Goal: Obtain resource: Download file/media

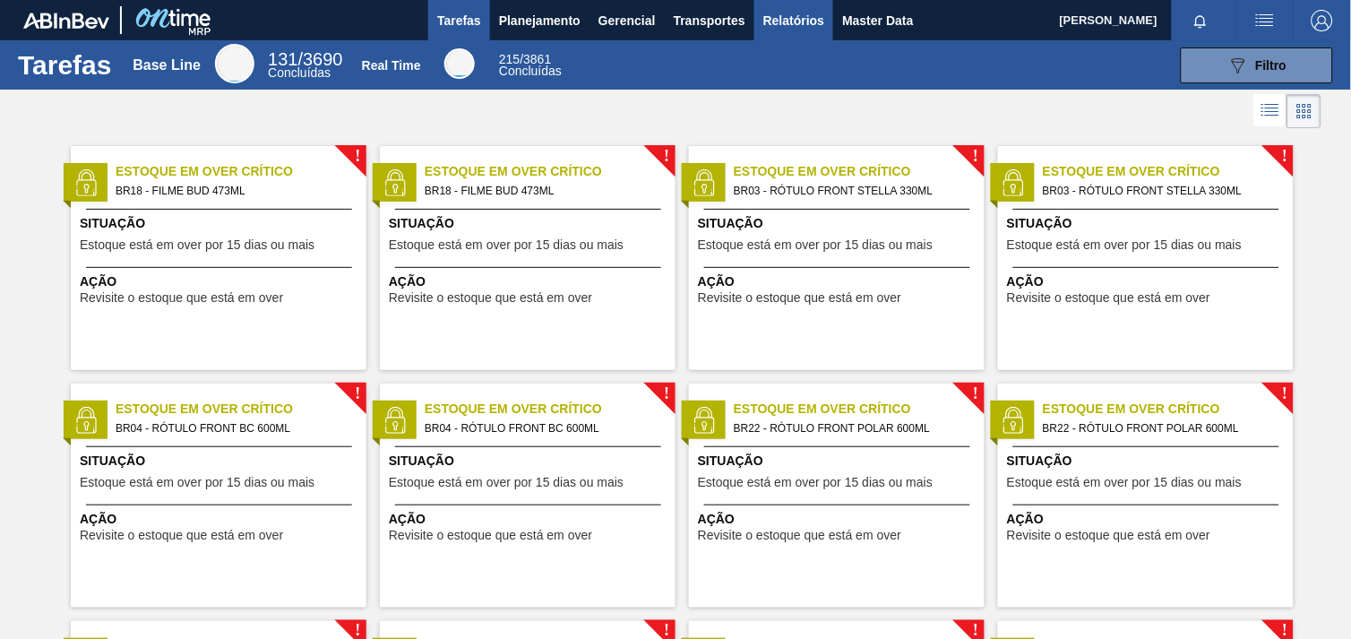
click at [813, 19] on span "Relatórios" at bounding box center [793, 21] width 61 height 22
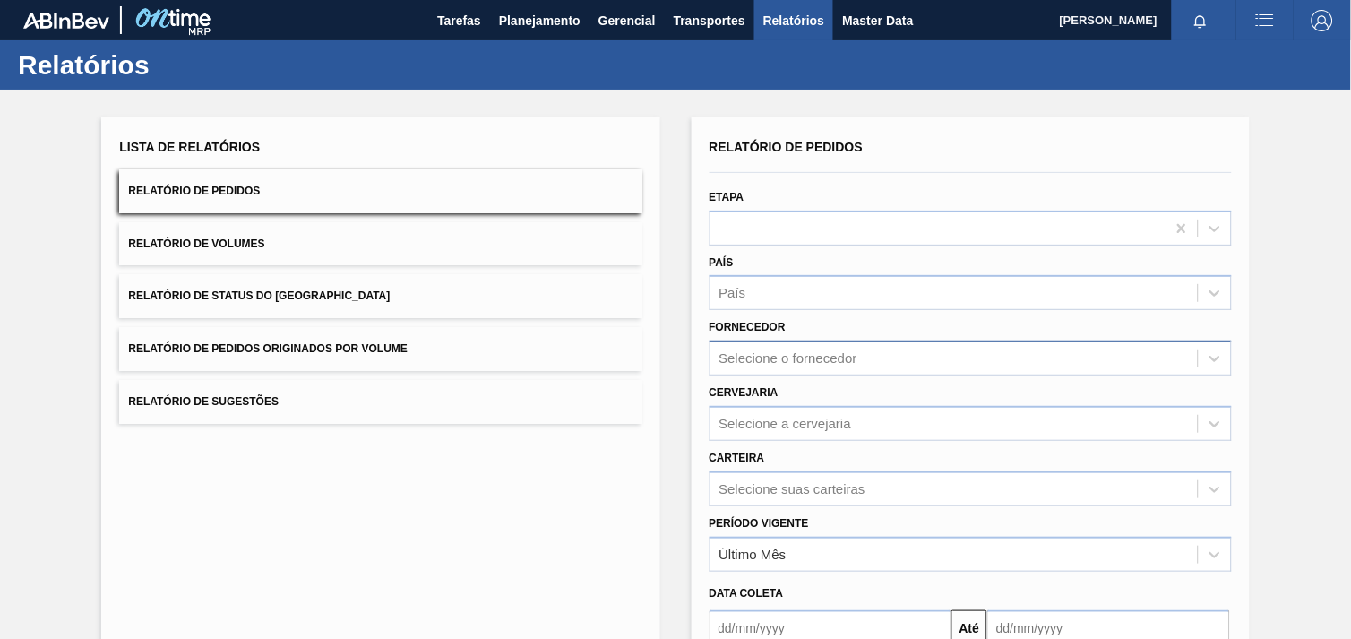
click at [861, 355] on div "Selecione o fornecedor" at bounding box center [954, 359] width 487 height 26
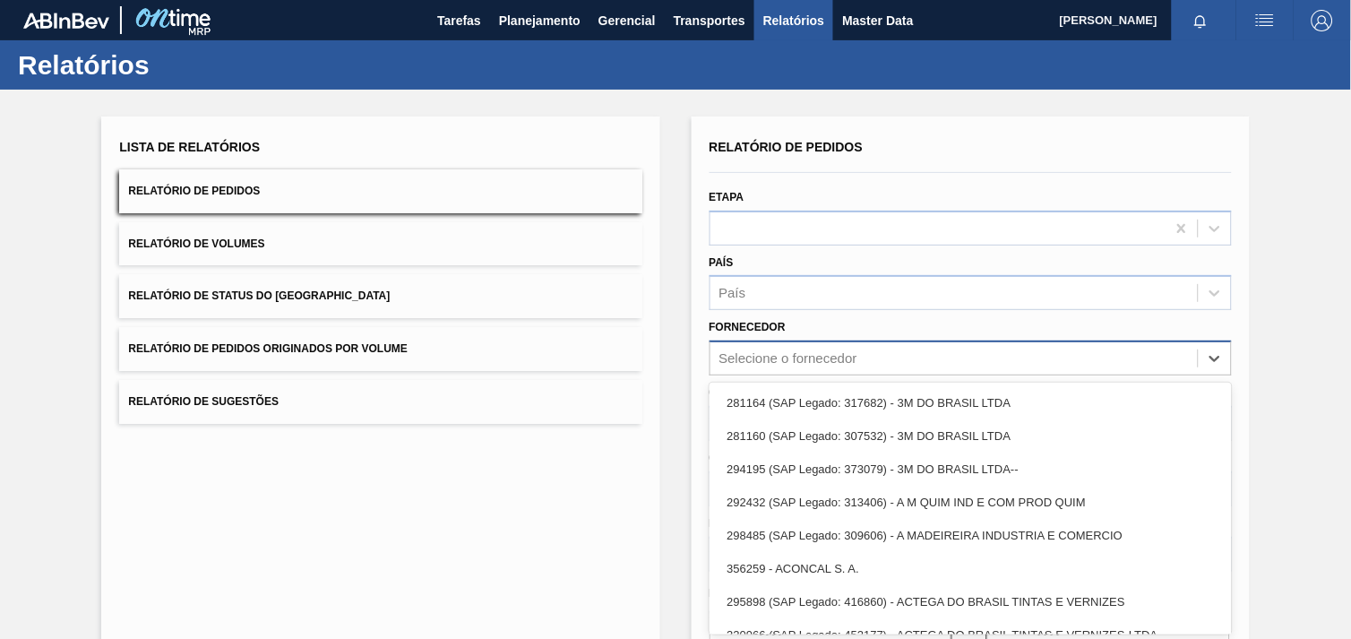
scroll to position [18, 0]
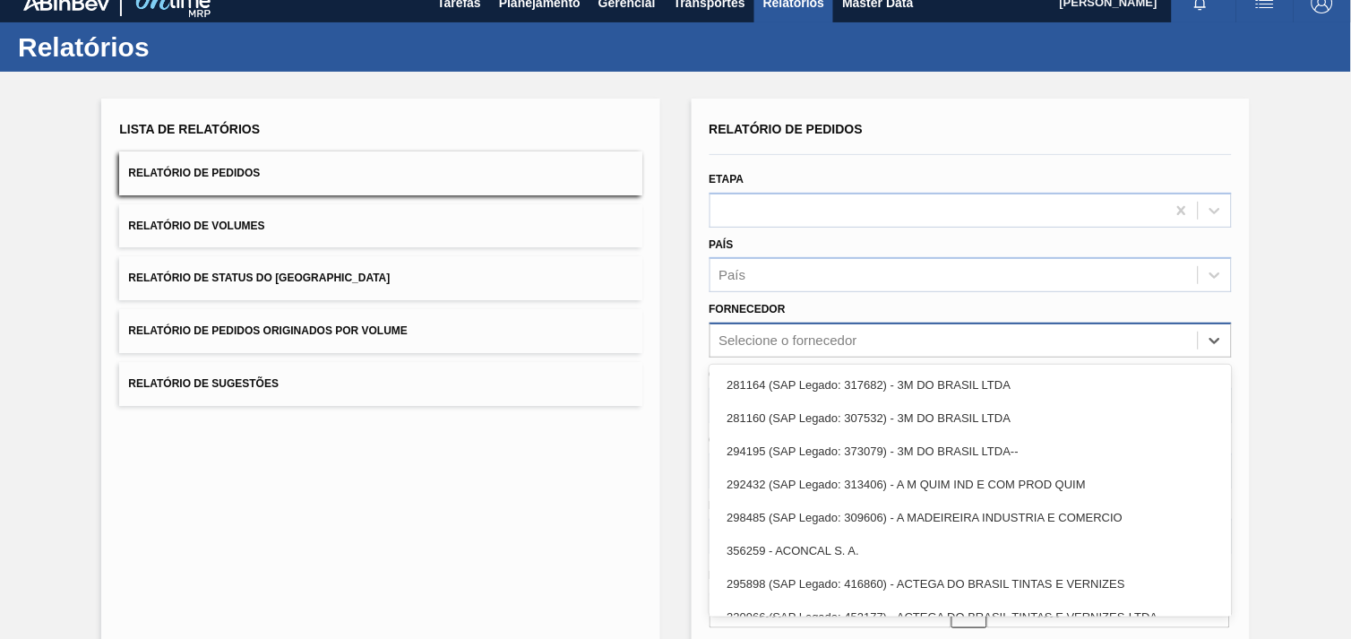
paste input "320622"
type input "320622"
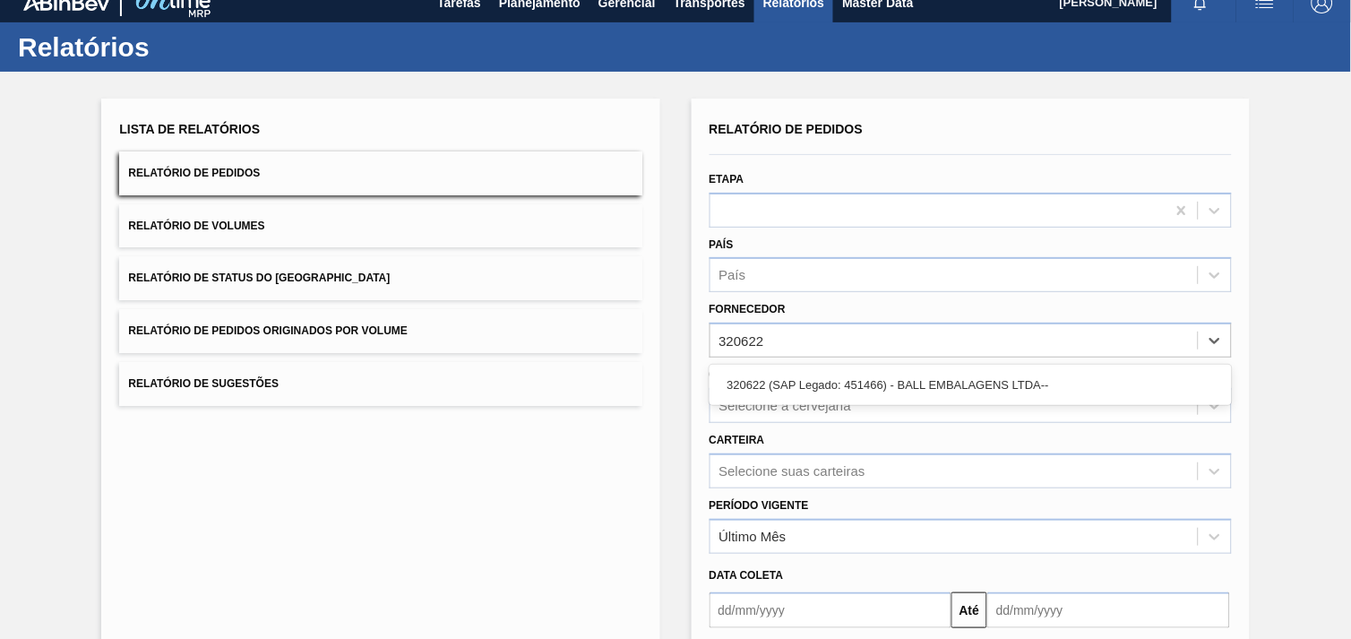
click at [870, 385] on div "320622 (SAP Legado: 451466) - BALL EMBALAGENS LTDA--" at bounding box center [971, 384] width 522 height 33
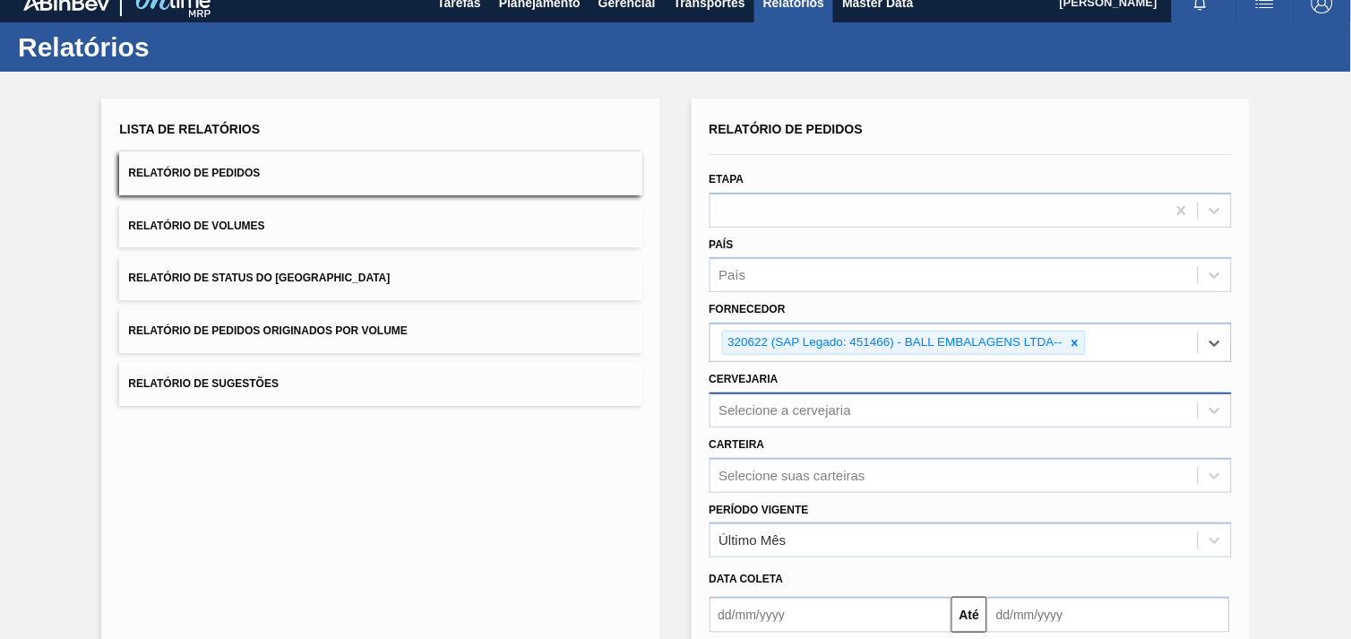
click at [872, 401] on div "Selecione a cervejaria" at bounding box center [971, 409] width 522 height 35
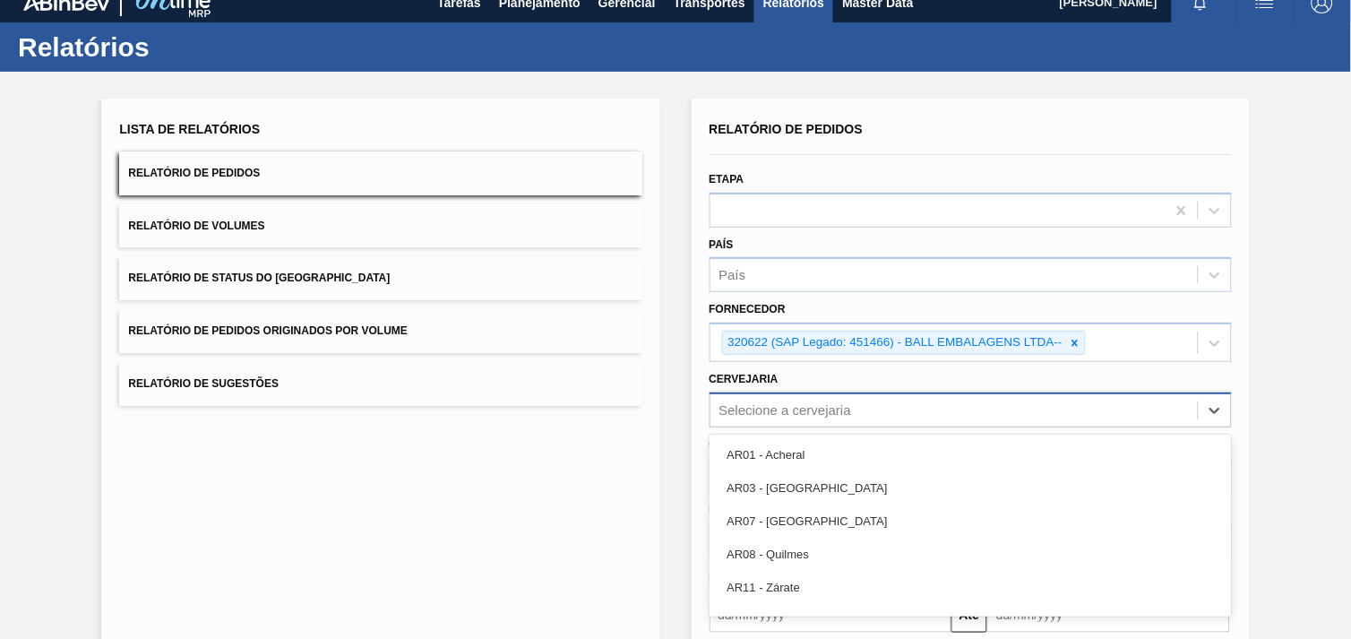
scroll to position [86, 0]
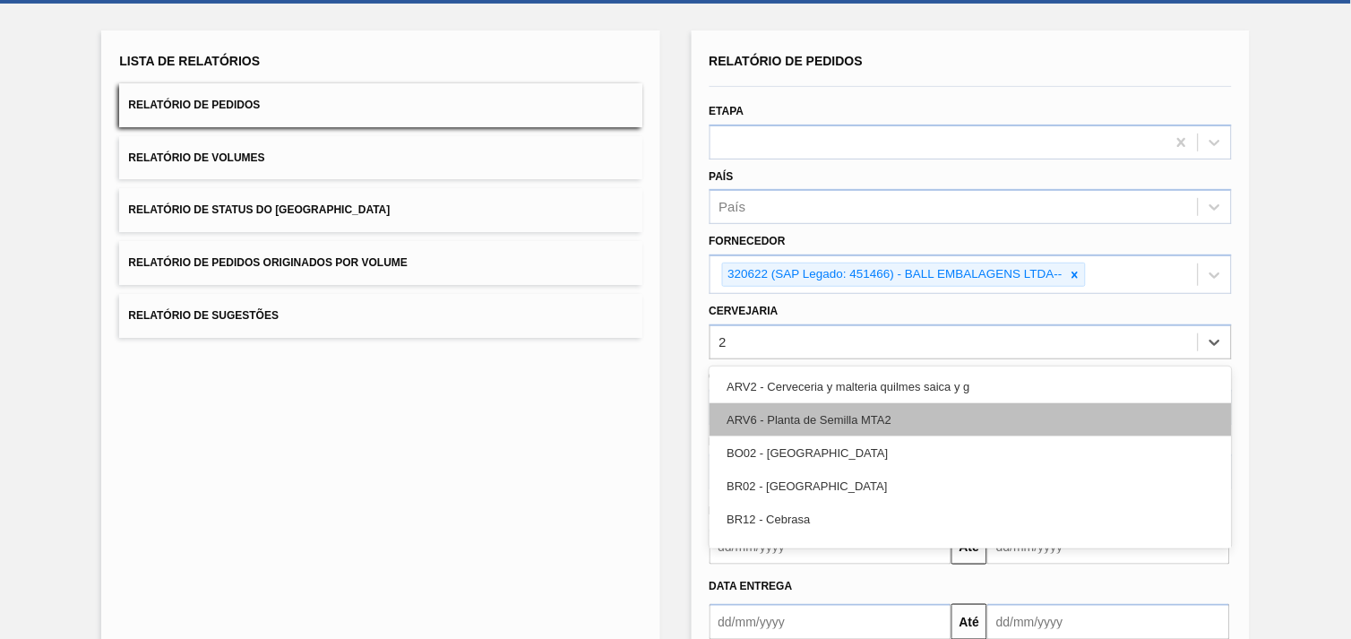
type input "28"
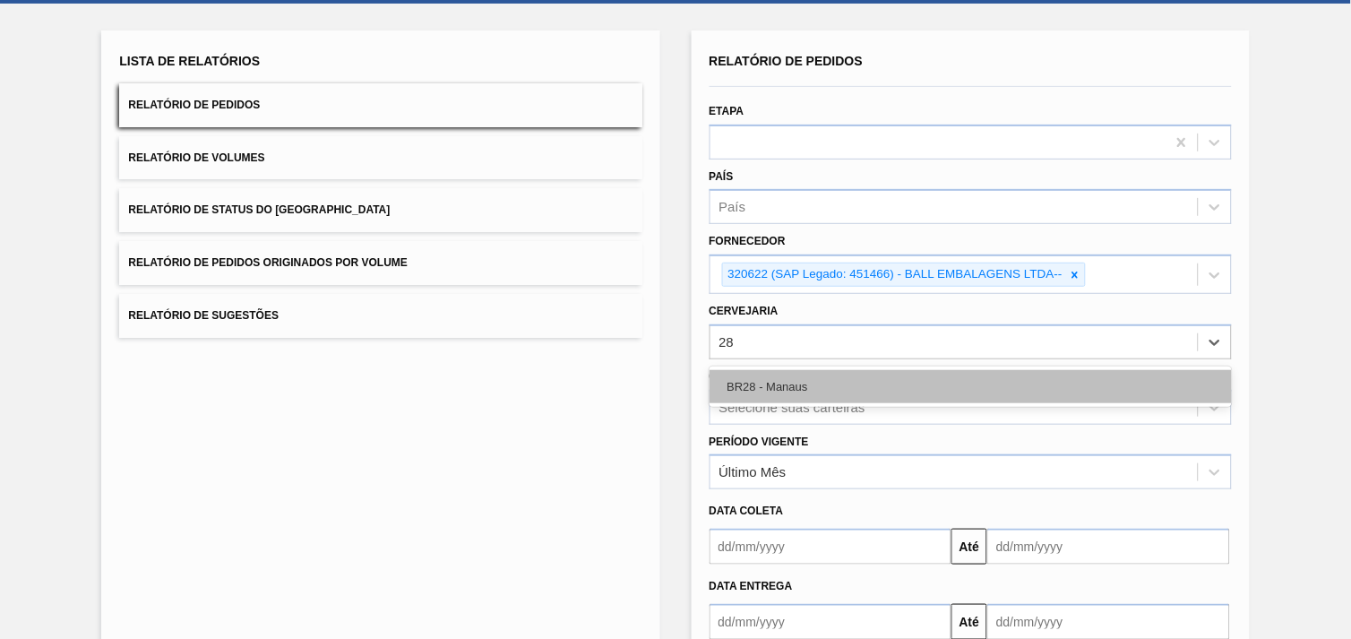
click at [905, 378] on div "BR28 - Manaus" at bounding box center [971, 386] width 522 height 33
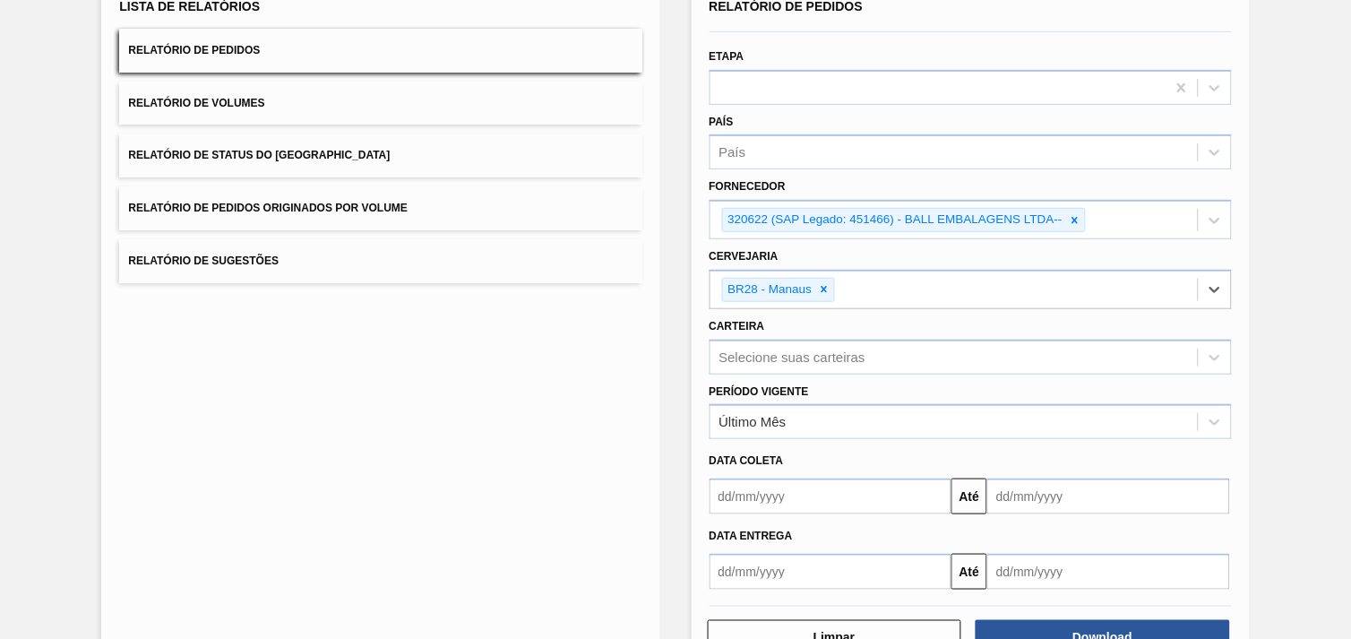
scroll to position [194, 0]
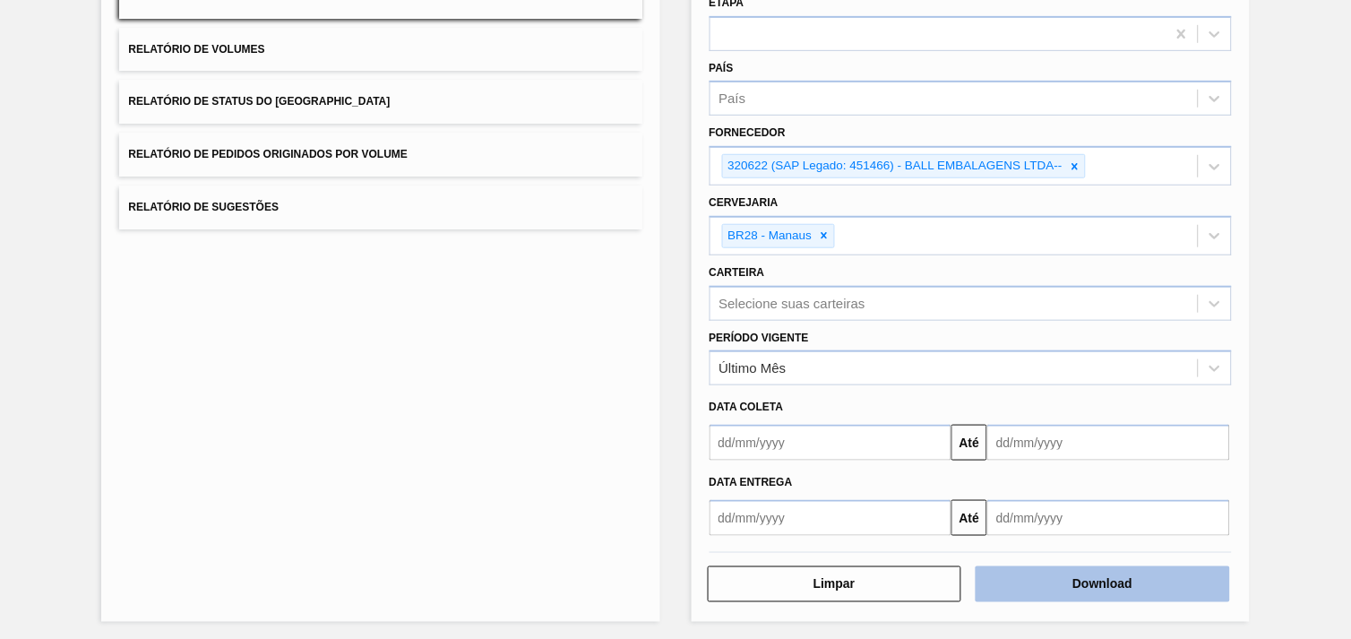
click at [1188, 586] on button "Download" at bounding box center [1103, 584] width 254 height 36
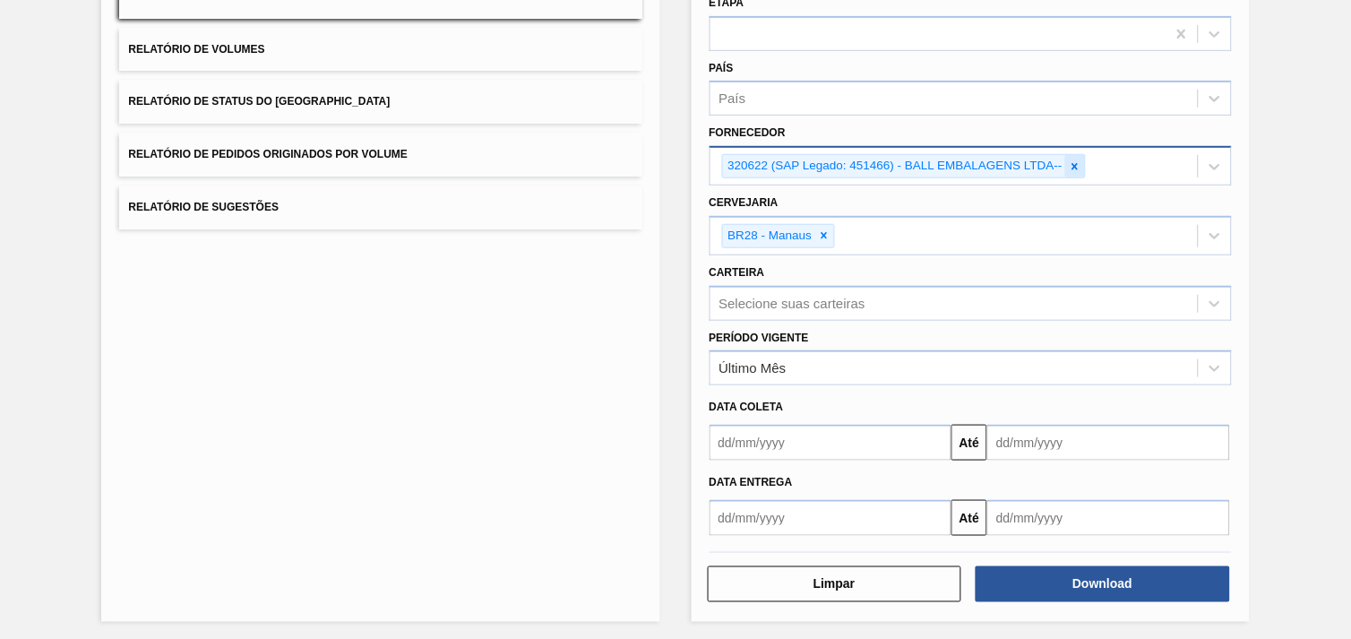
click at [1070, 167] on icon at bounding box center [1075, 166] width 13 height 13
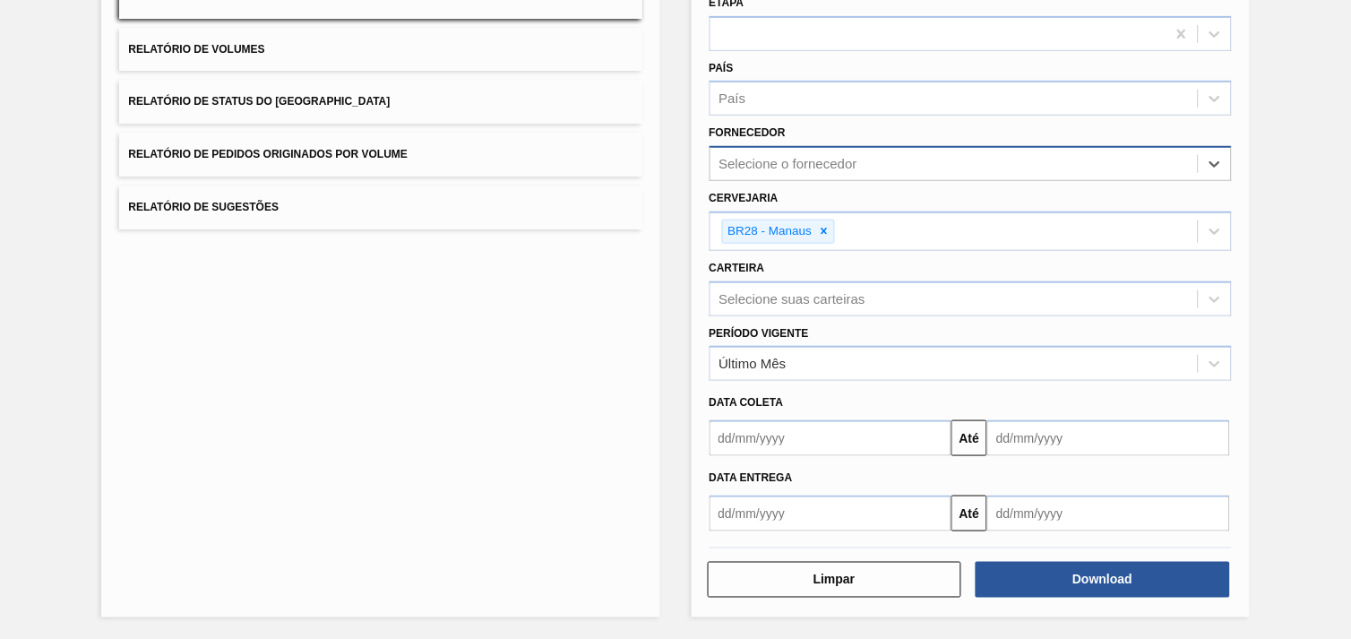
scroll to position [191, 0]
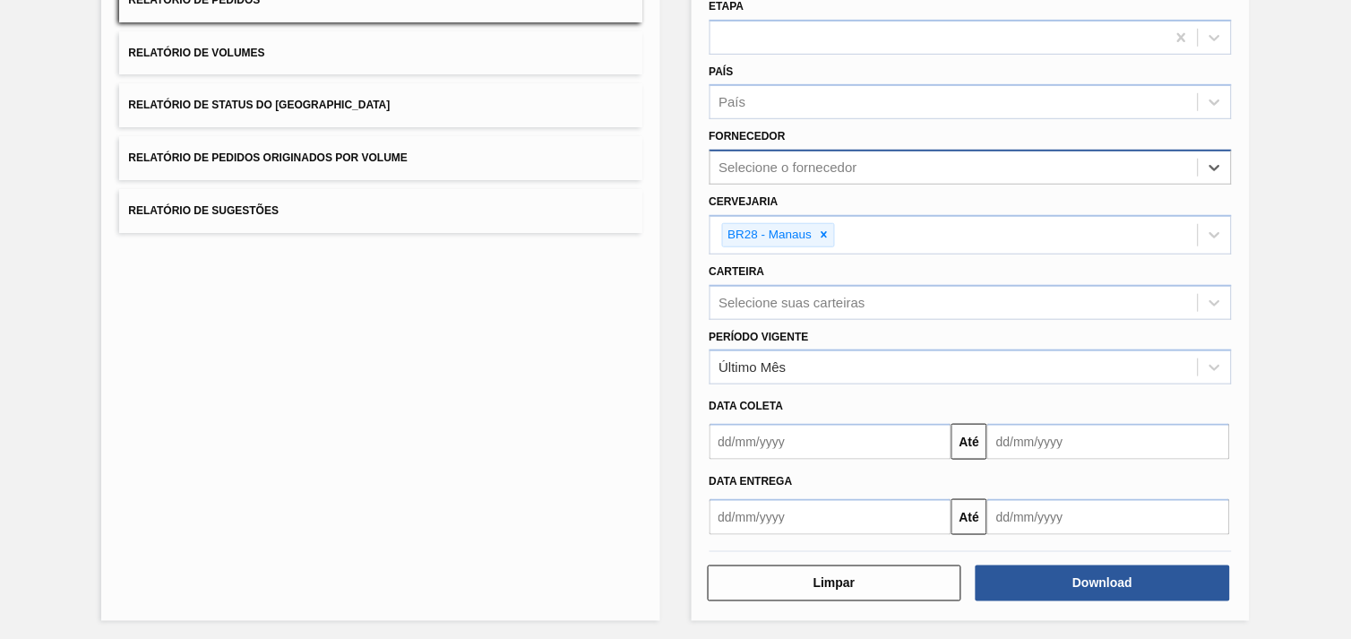
paste input "30012385"
type input "30012385"
drag, startPoint x: 792, startPoint y: 173, endPoint x: 658, endPoint y: 173, distance: 134.4
click at [659, 174] on div "Lista de Relatórios Relatório de Pedidos Relatório de Volumes Relatório de Stat…" at bounding box center [675, 271] width 1351 height 745
paste input "320622"
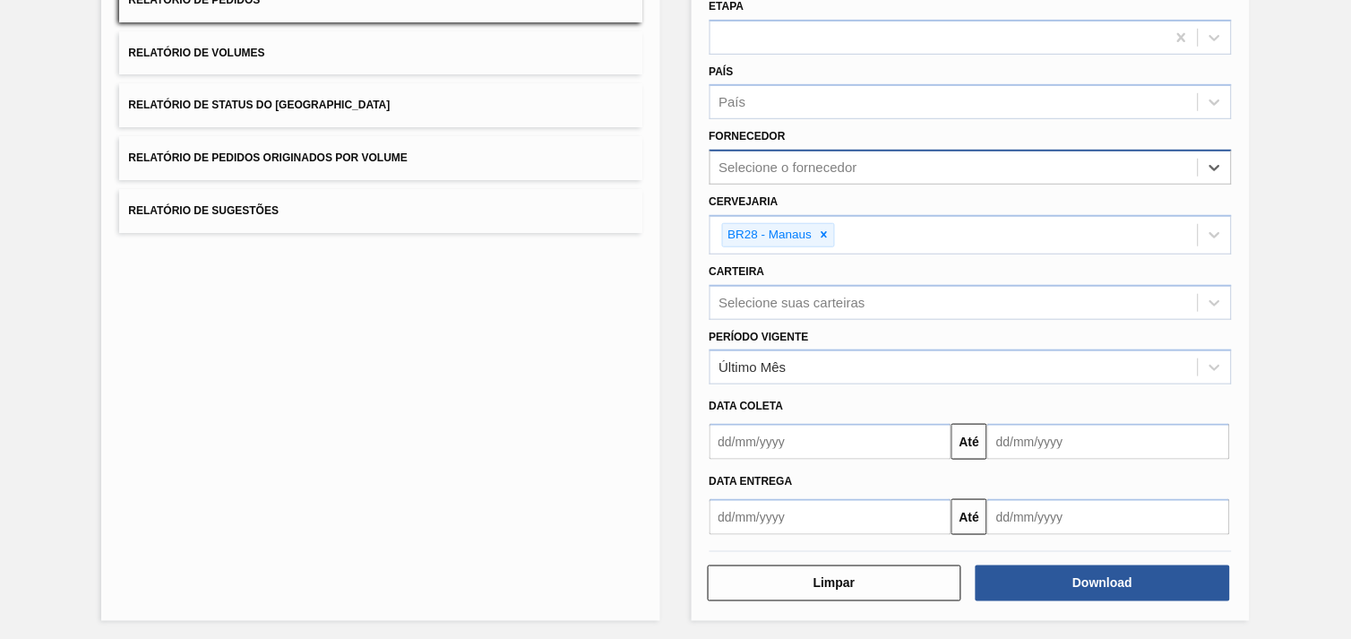
type input "320622"
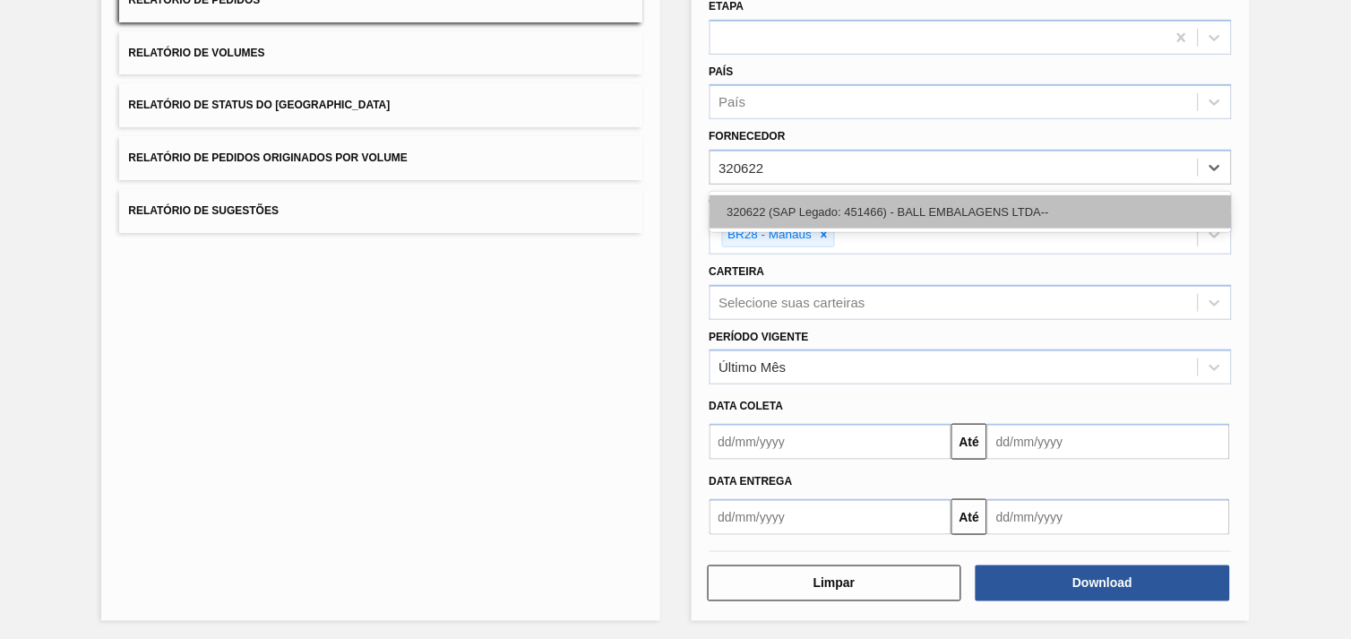
click at [831, 215] on div "320622 (SAP Legado: 451466) - BALL EMBALAGENS LTDA--" at bounding box center [971, 211] width 522 height 33
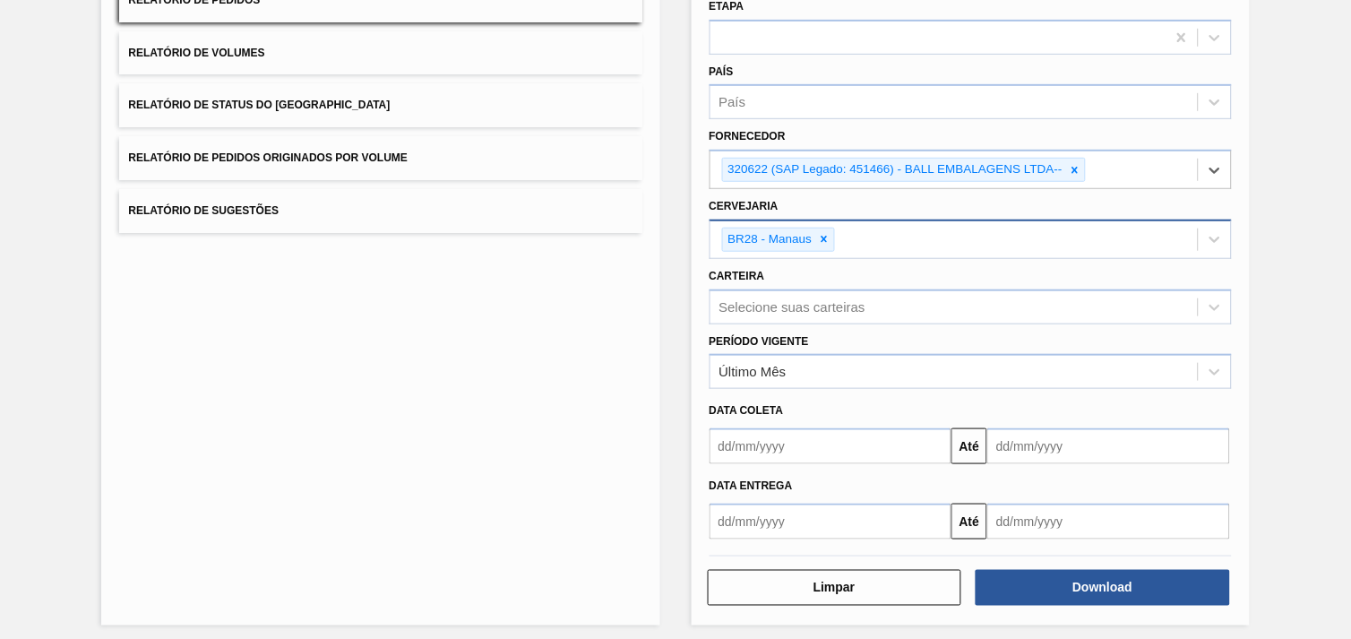
scroll to position [194, 0]
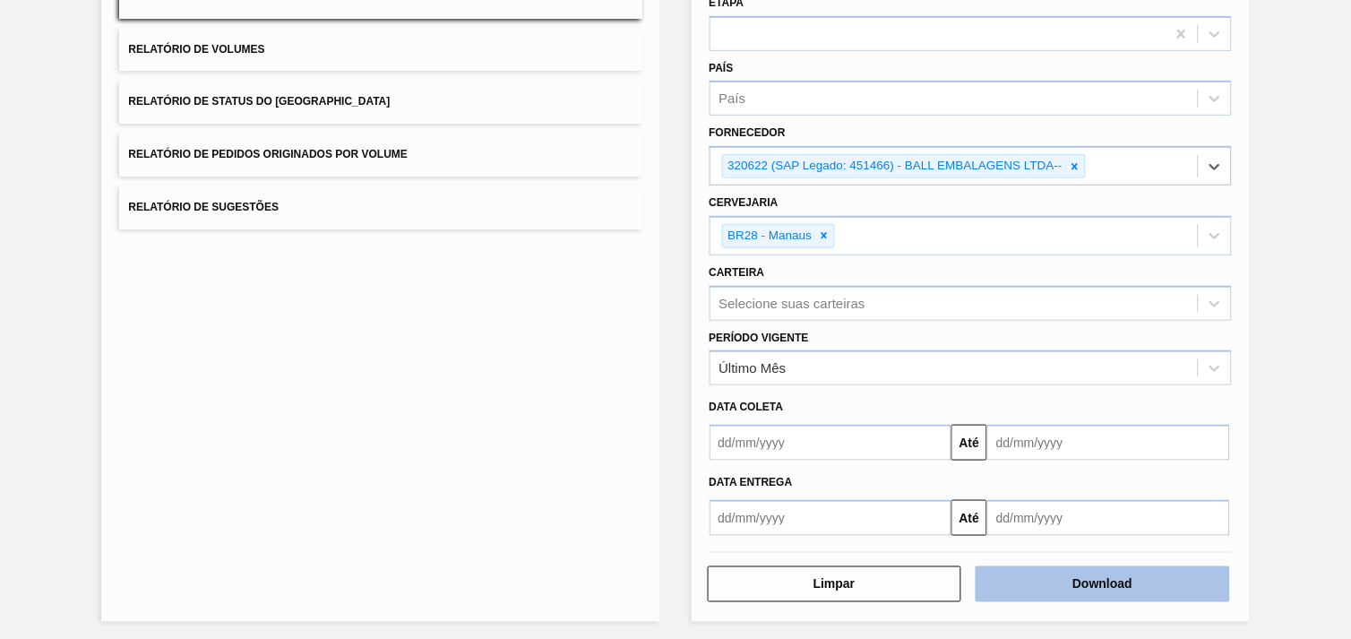
click at [1187, 580] on button "Download" at bounding box center [1103, 584] width 254 height 36
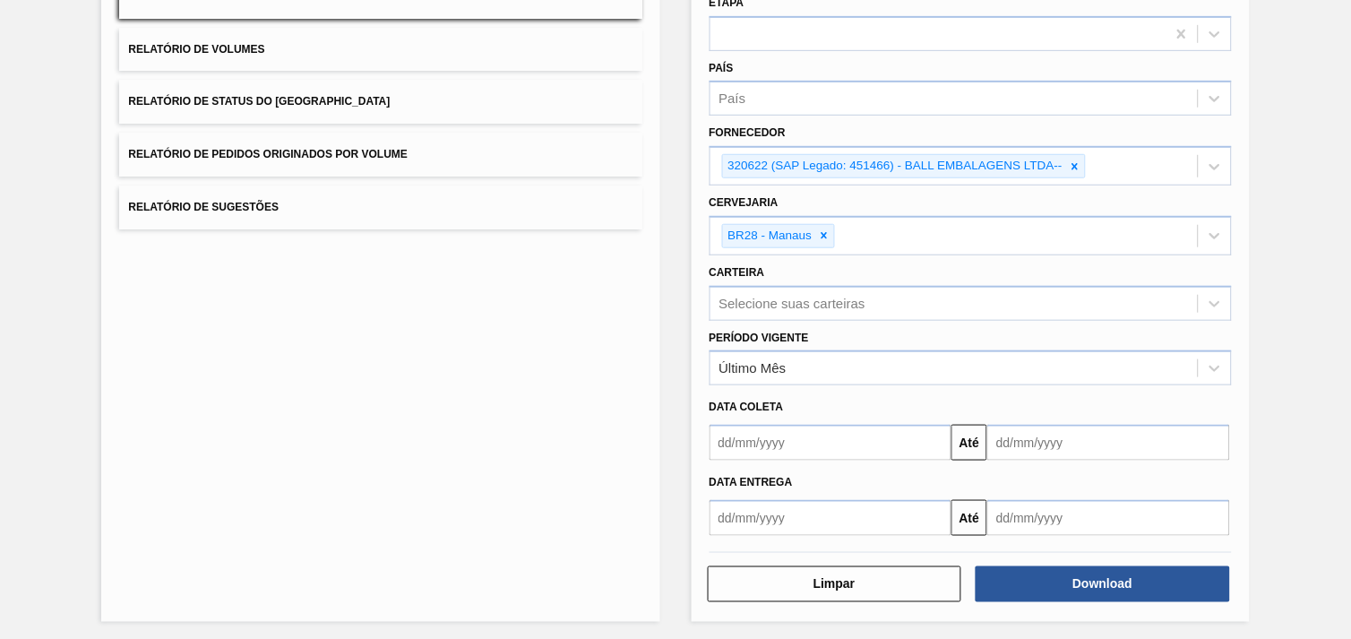
click at [695, 219] on div "Relatório de Pedidos Etapa País País Fornecedor 320622 (SAP Legado: 451466) - B…" at bounding box center [971, 272] width 558 height 700
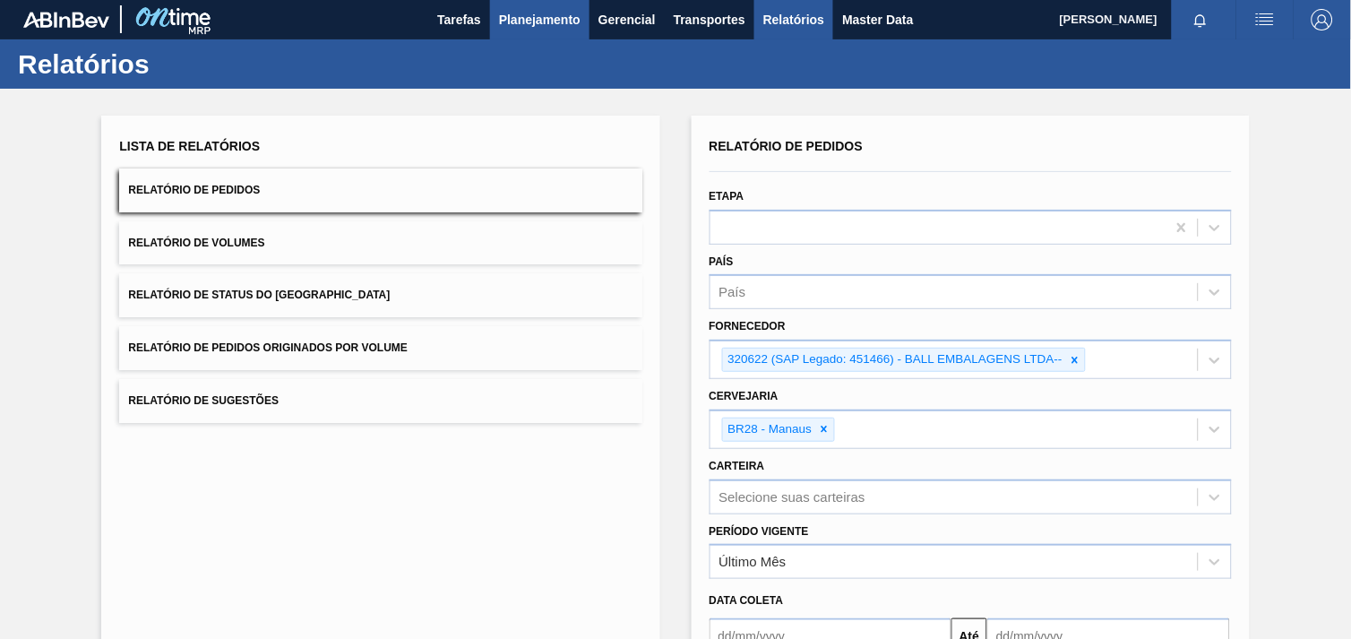
scroll to position [0, 0]
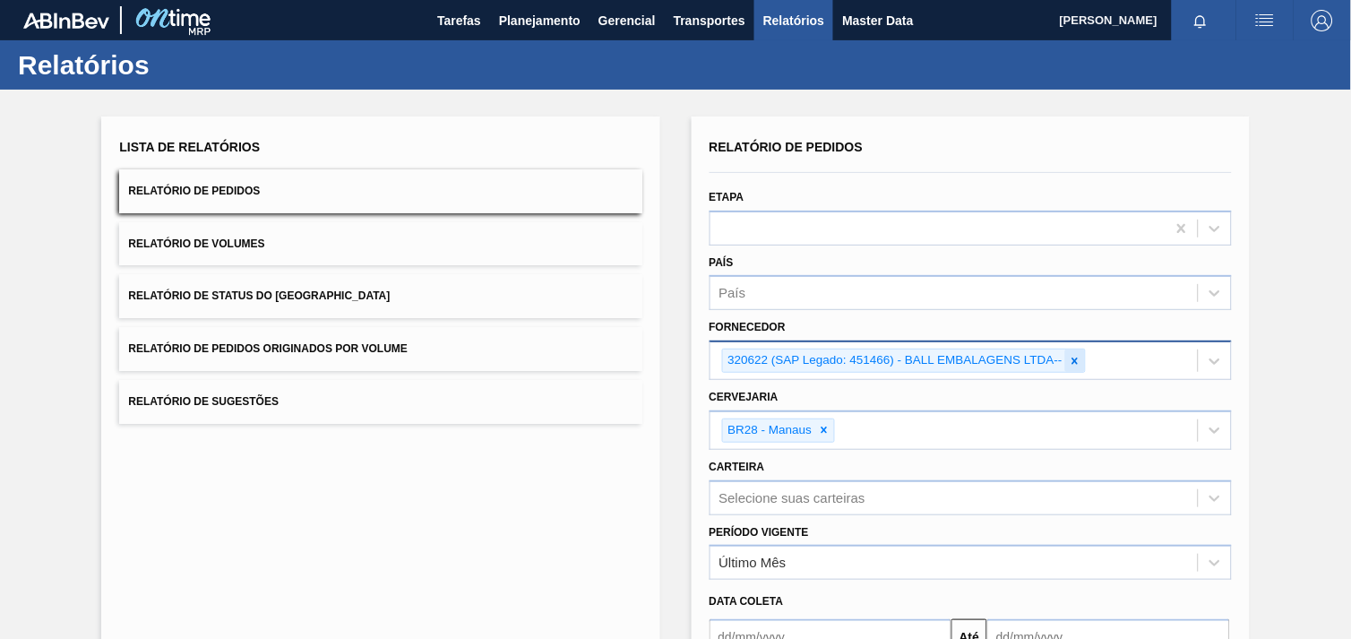
click at [1069, 357] on icon at bounding box center [1075, 361] width 13 height 13
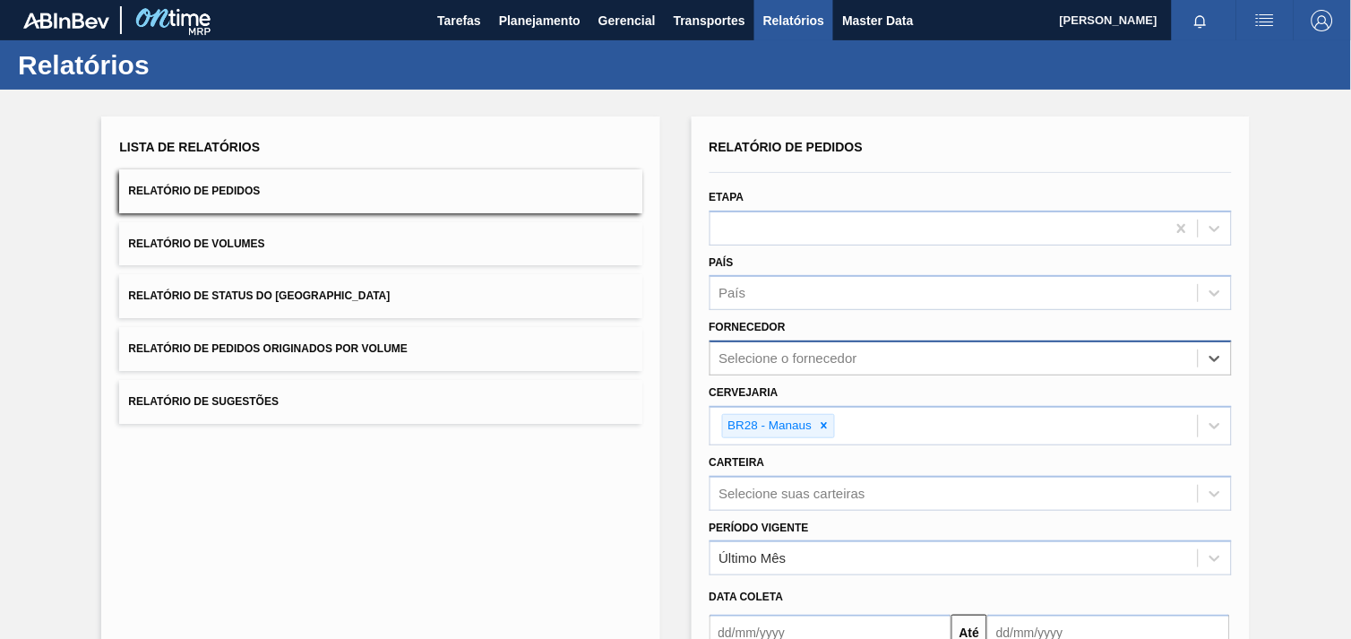
paste input "320622"
type input "320622"
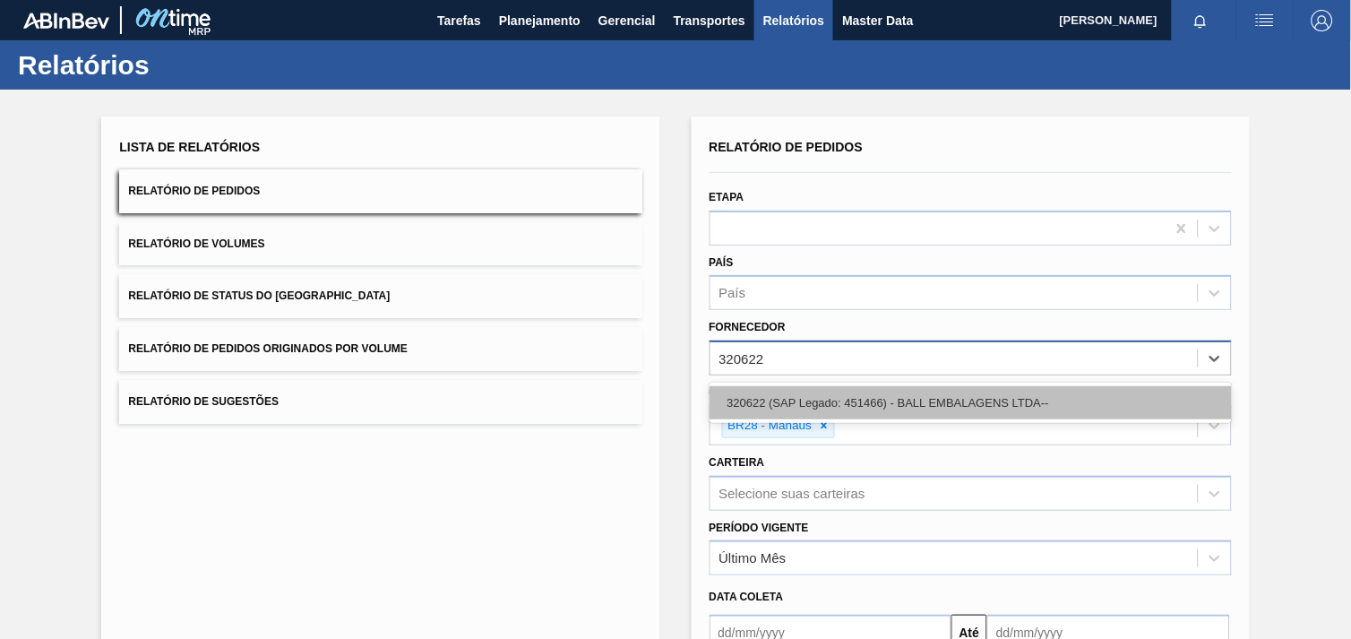
click at [1008, 409] on div "320622 (SAP Legado: 451466) - BALL EMBALAGENS LTDA--" at bounding box center [971, 402] width 522 height 33
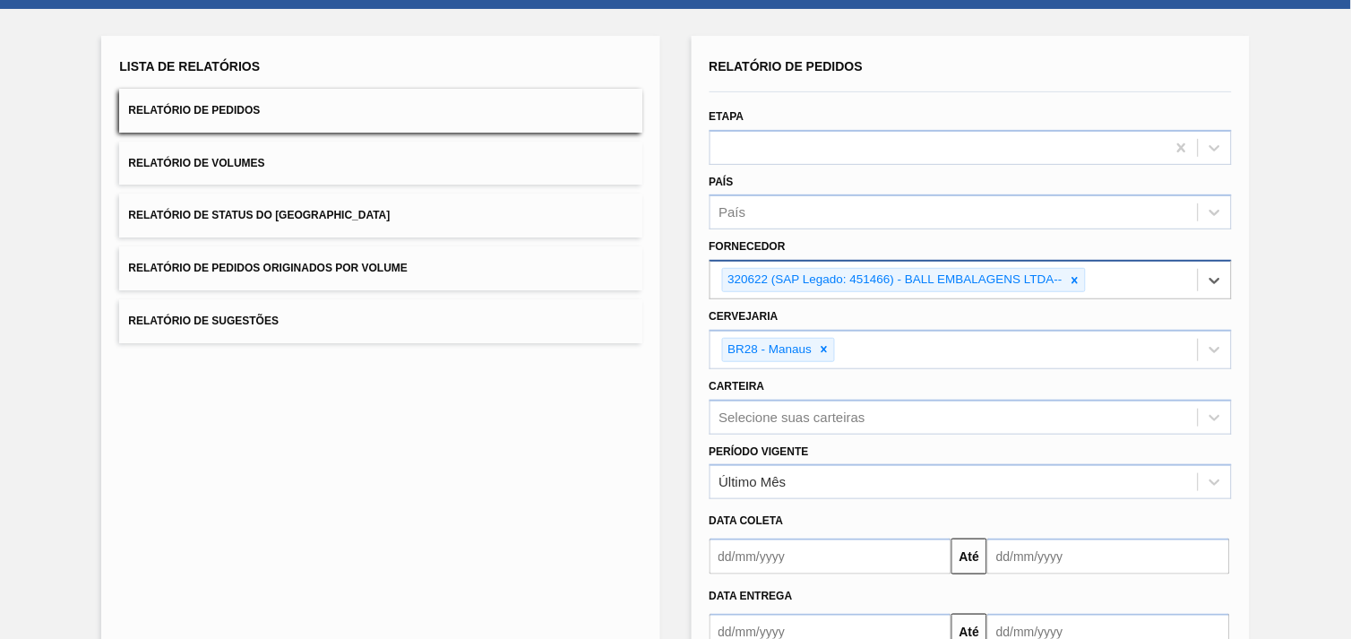
scroll to position [194, 0]
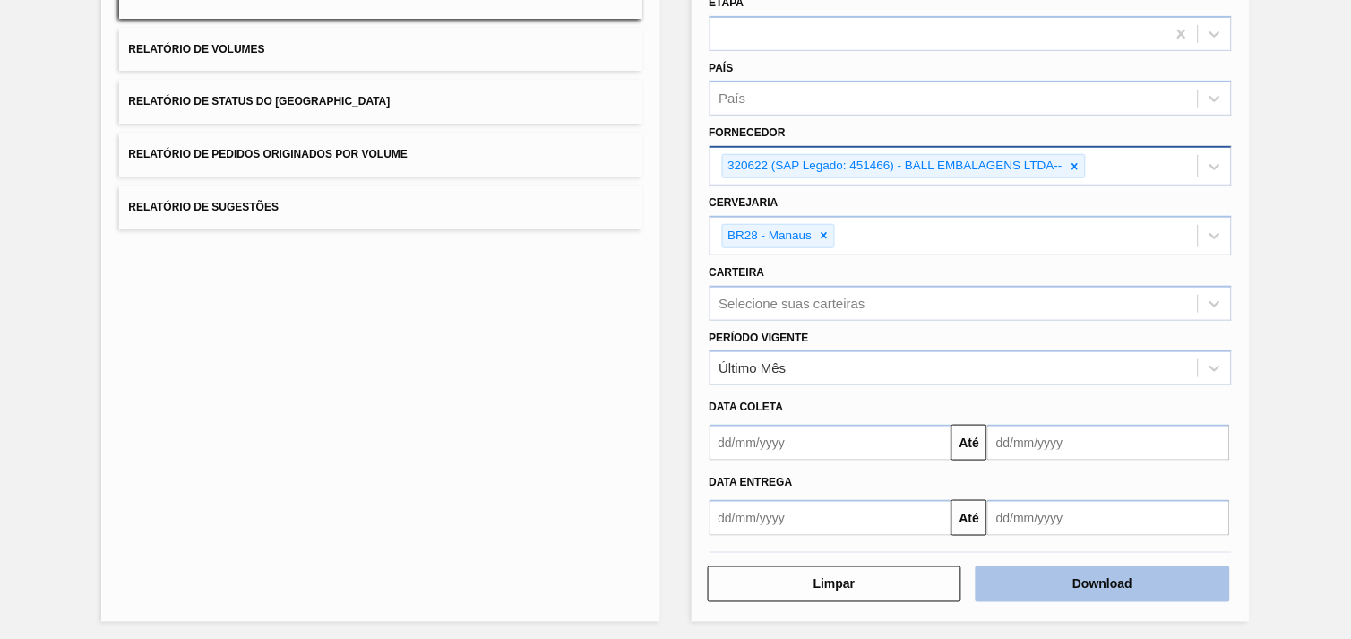
click at [1184, 572] on button "Download" at bounding box center [1103, 584] width 254 height 36
